Goal: Information Seeking & Learning: Learn about a topic

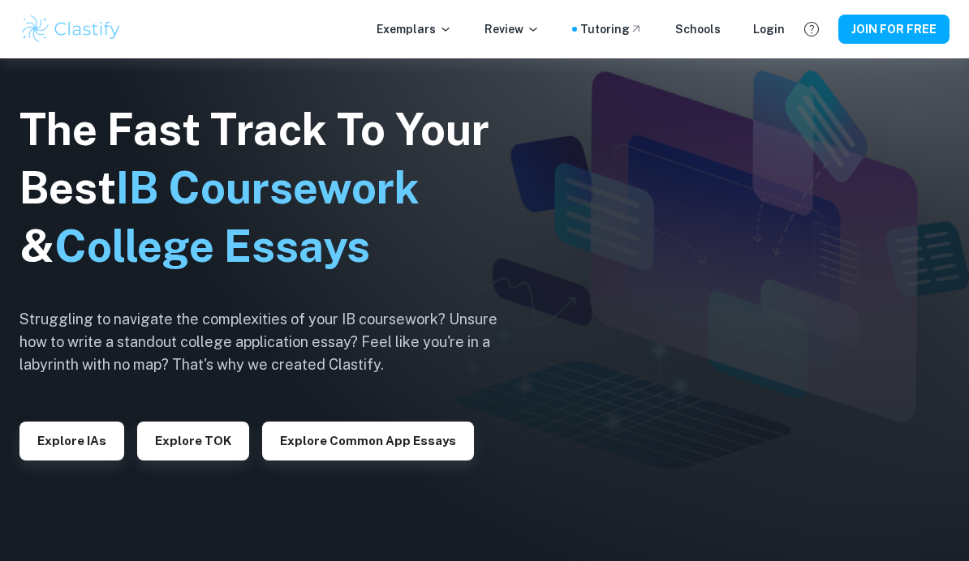
scroll to position [115, 0]
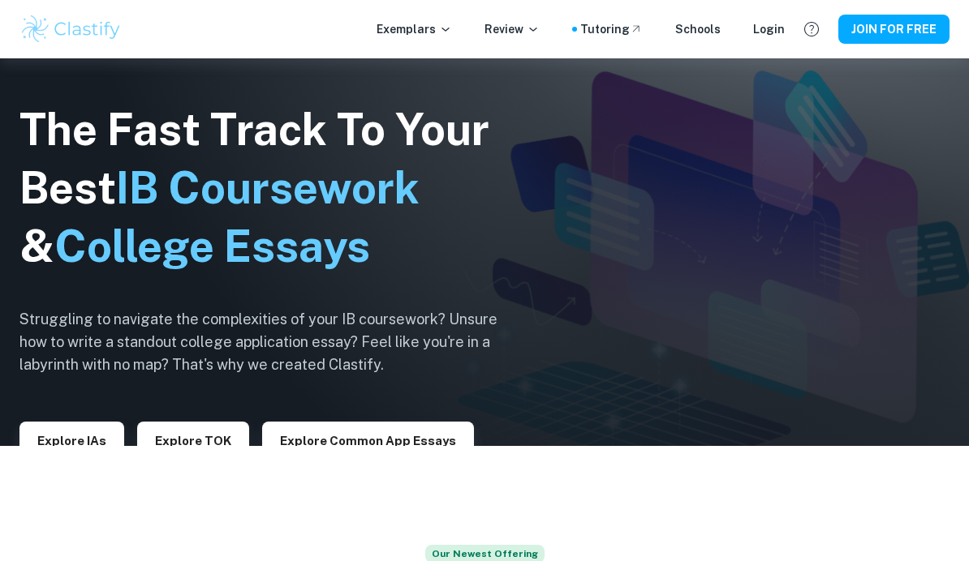
click at [93, 461] on button "Explore IAs" at bounding box center [71, 441] width 105 height 39
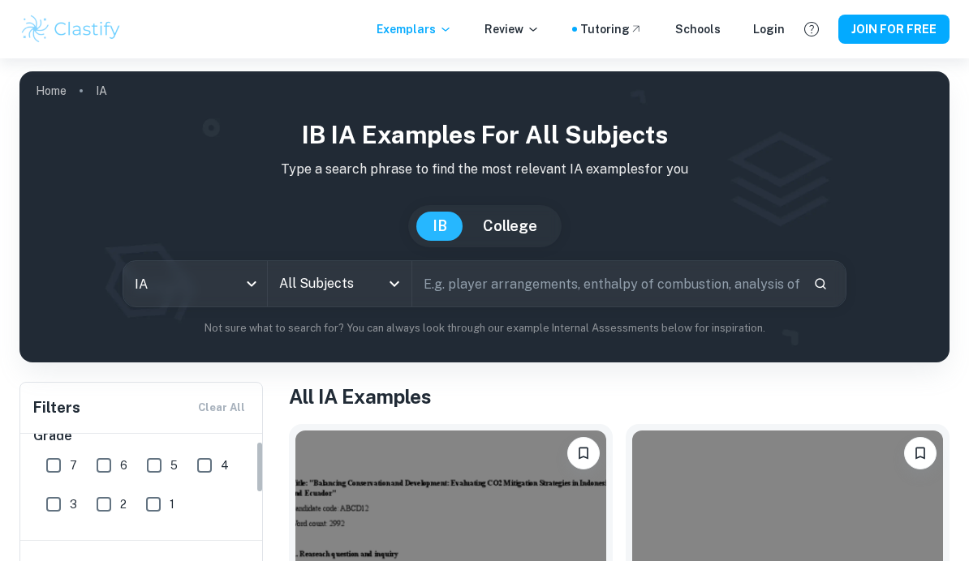
click at [58, 472] on input "7" at bounding box center [53, 465] width 32 height 32
checkbox input "true"
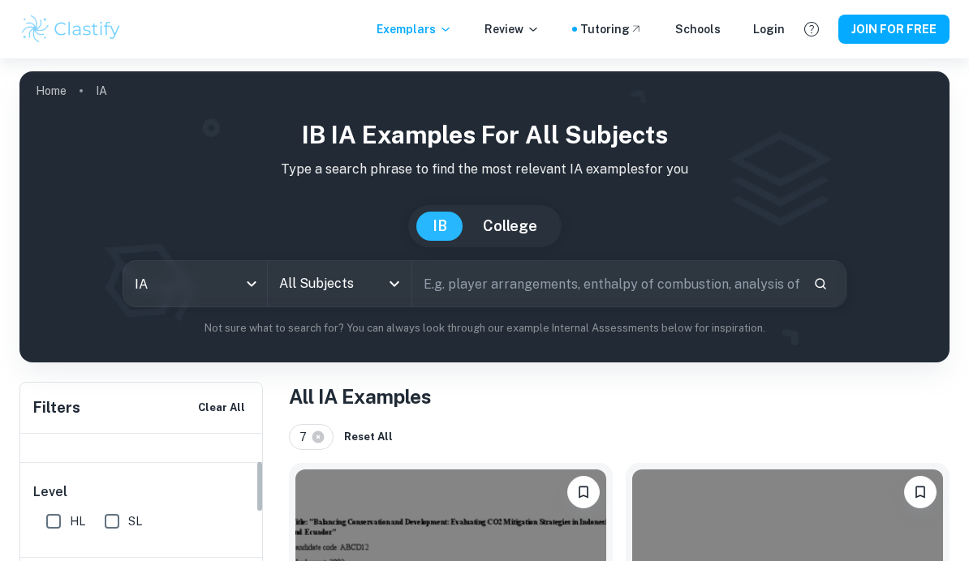
scroll to position [107, 0]
click at [56, 523] on input "HL" at bounding box center [53, 519] width 32 height 32
checkbox input "true"
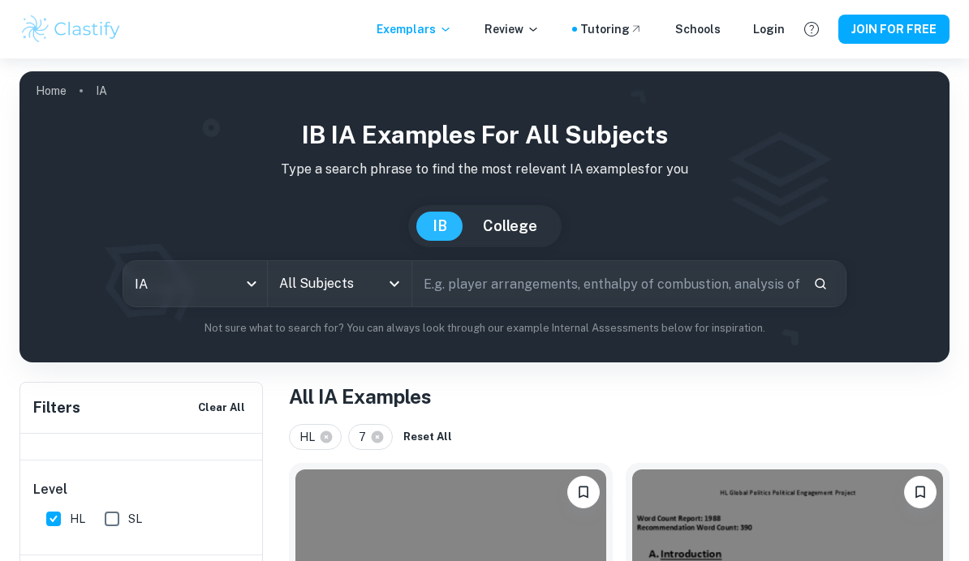
click at [506, 276] on input "text" at bounding box center [606, 283] width 388 height 45
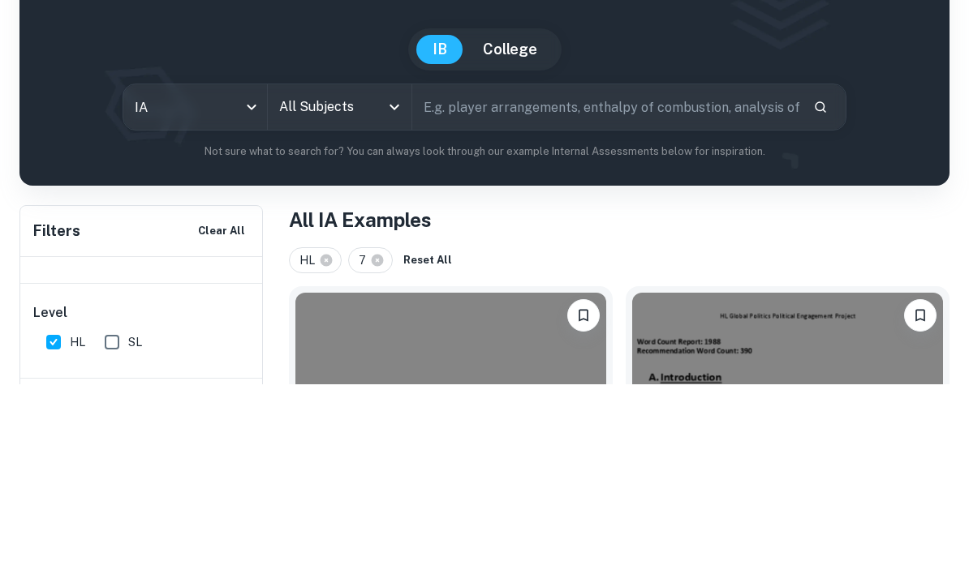
click at [367, 269] on input "All Subjects" at bounding box center [327, 284] width 105 height 31
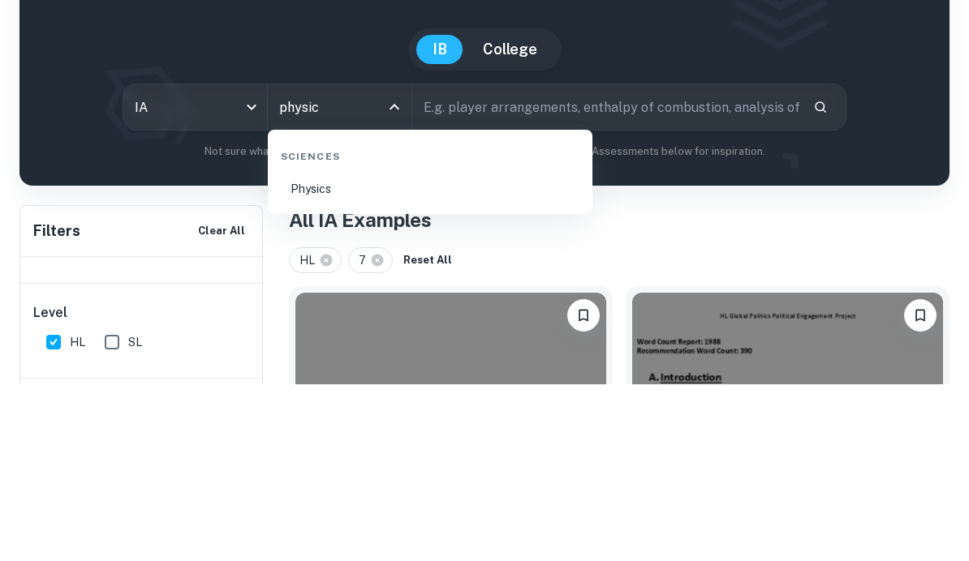
click at [350, 347] on li "Physics" at bounding box center [430, 365] width 312 height 37
type input "Physics"
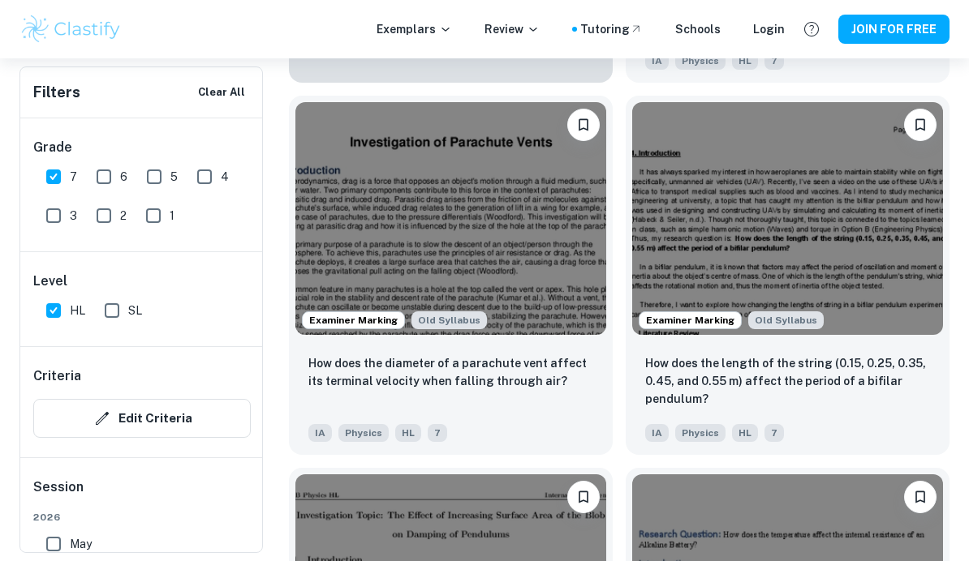
scroll to position [1989, 0]
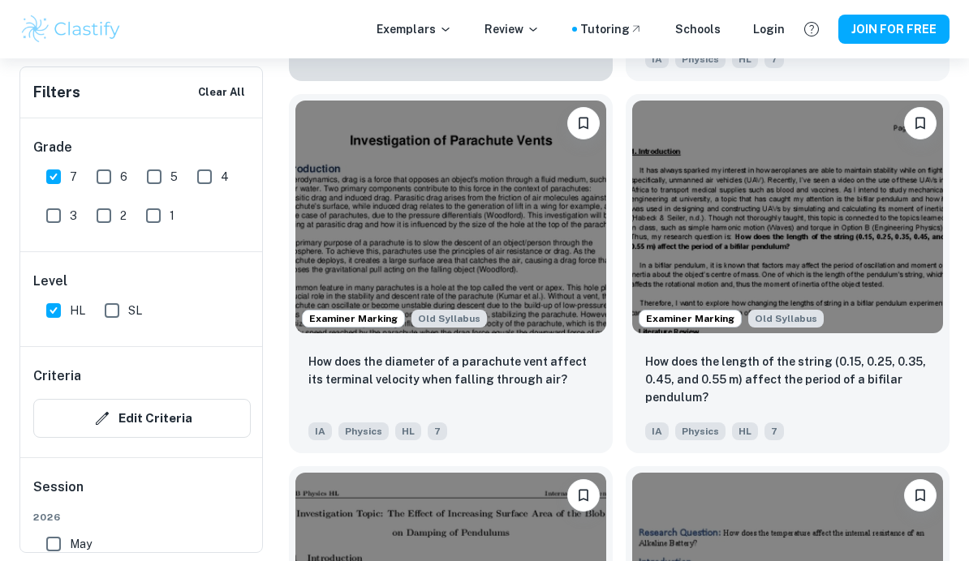
click at [483, 215] on img at bounding box center [450, 217] width 311 height 233
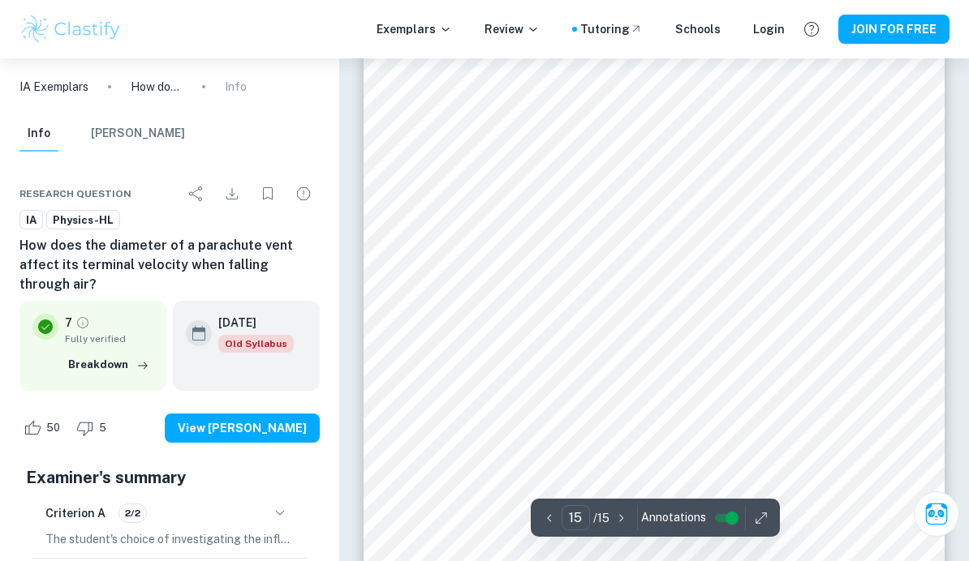
scroll to position [12286, 0]
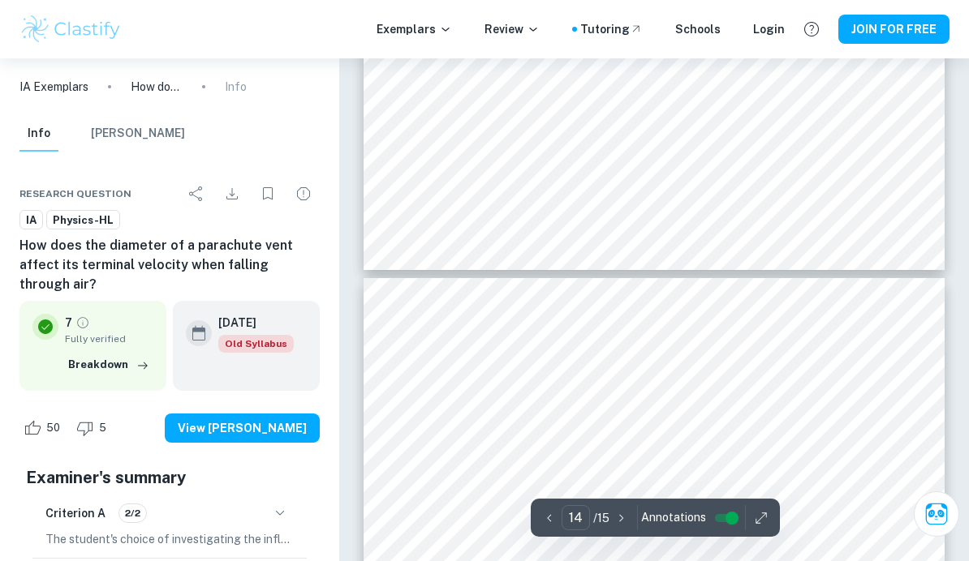
type input "13"
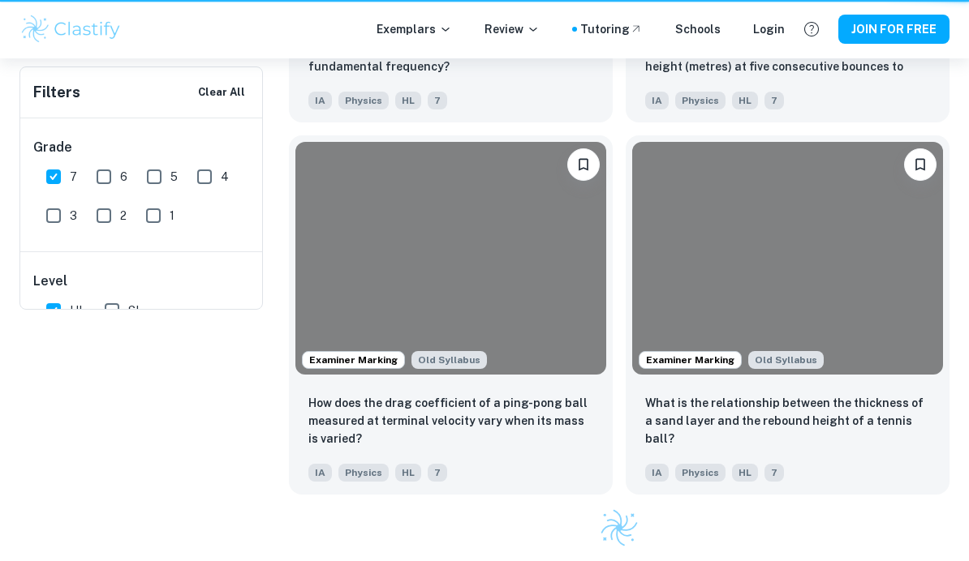
scroll to position [2055, 0]
